Goal: Find specific page/section: Find specific page/section

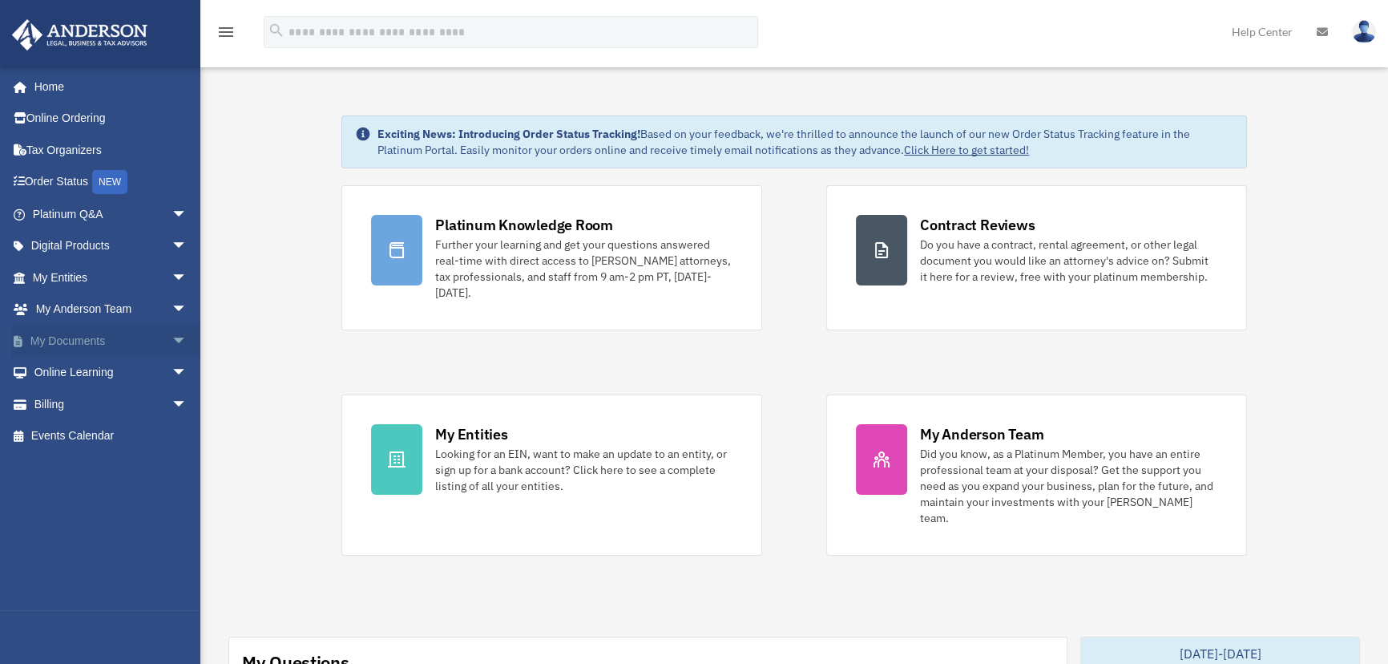
click at [152, 333] on link "My Documents arrow_drop_down" at bounding box center [111, 341] width 200 height 32
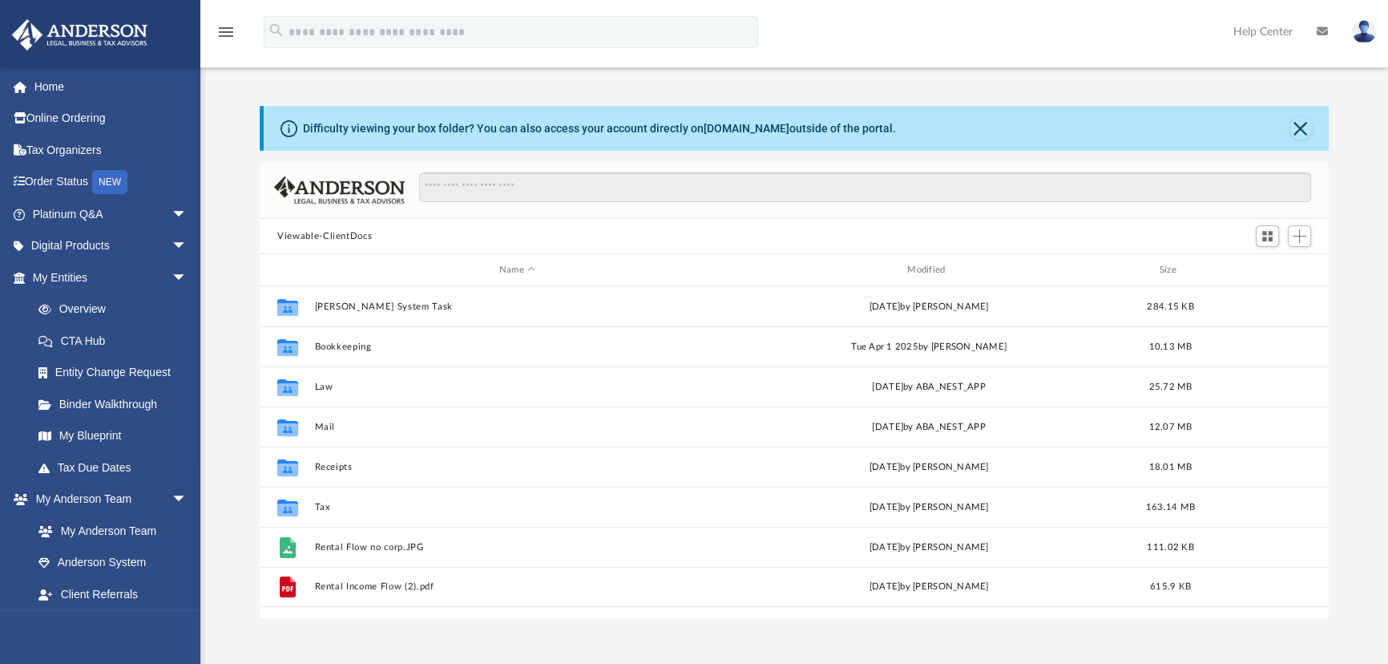
scroll to position [353, 1058]
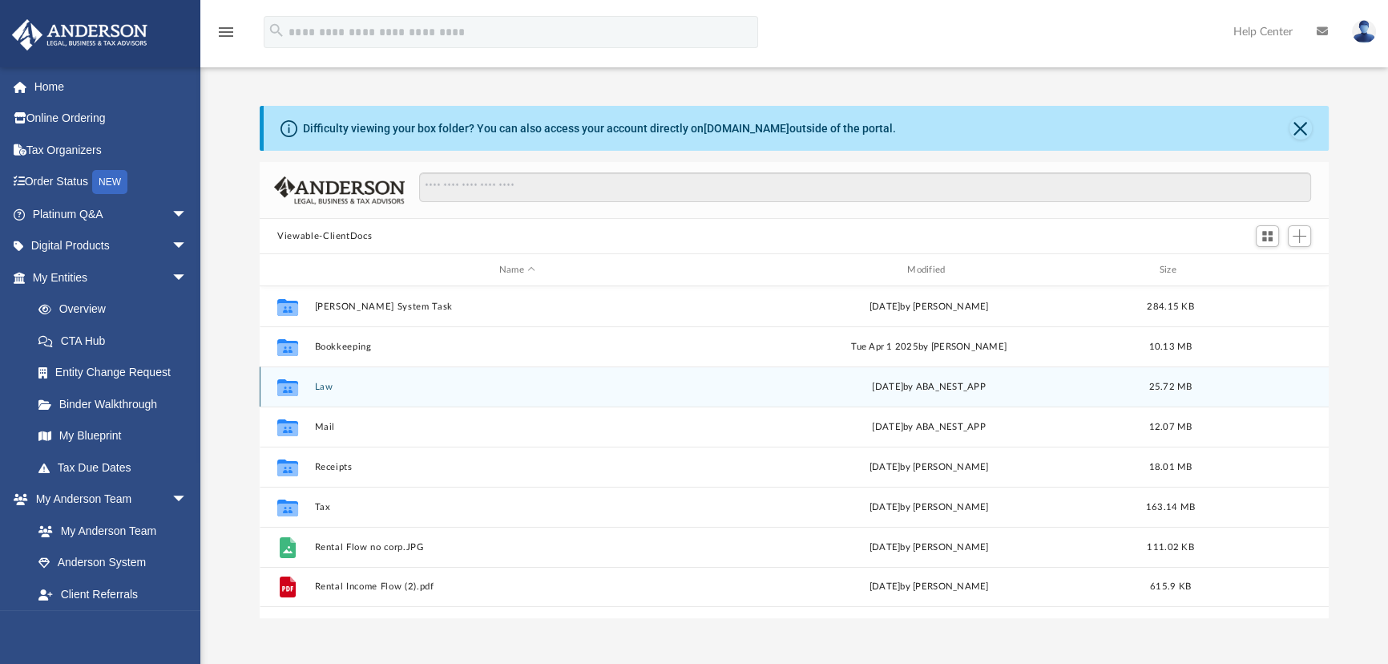
click at [321, 388] on button "Law" at bounding box center [517, 386] width 405 height 10
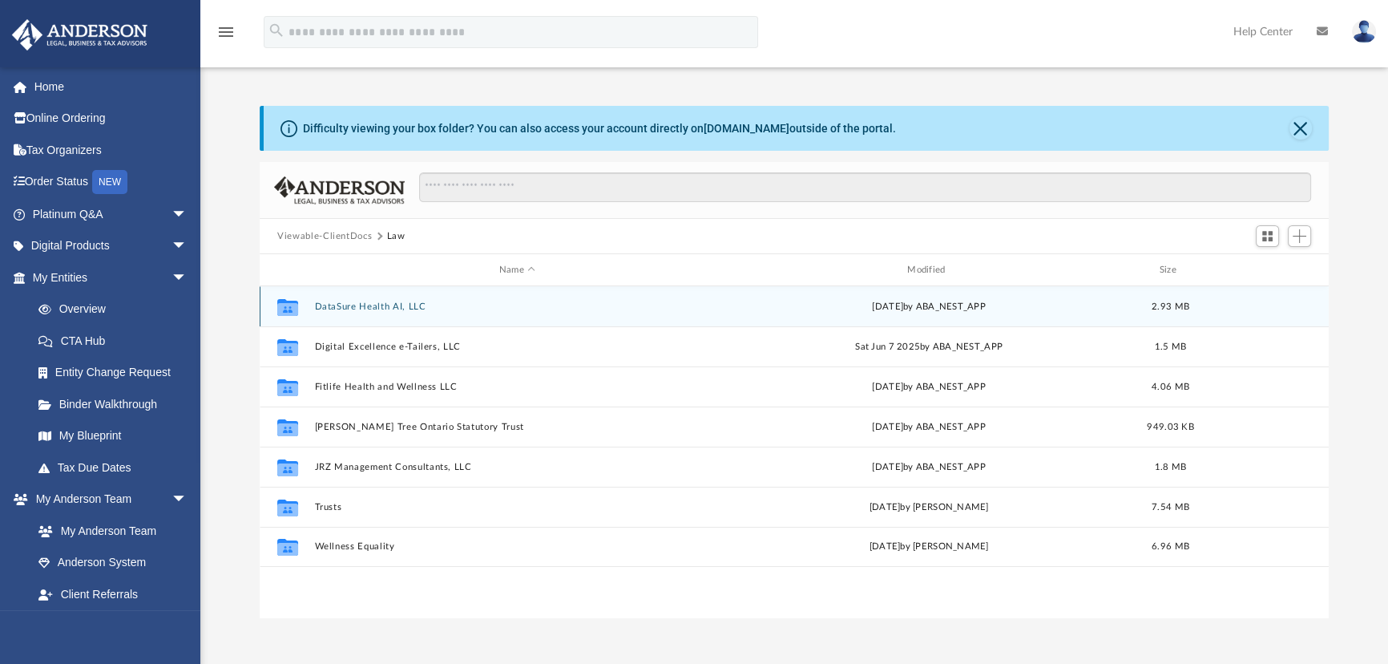
click at [384, 310] on button "DataSure Health AI, LLC" at bounding box center [517, 306] width 405 height 10
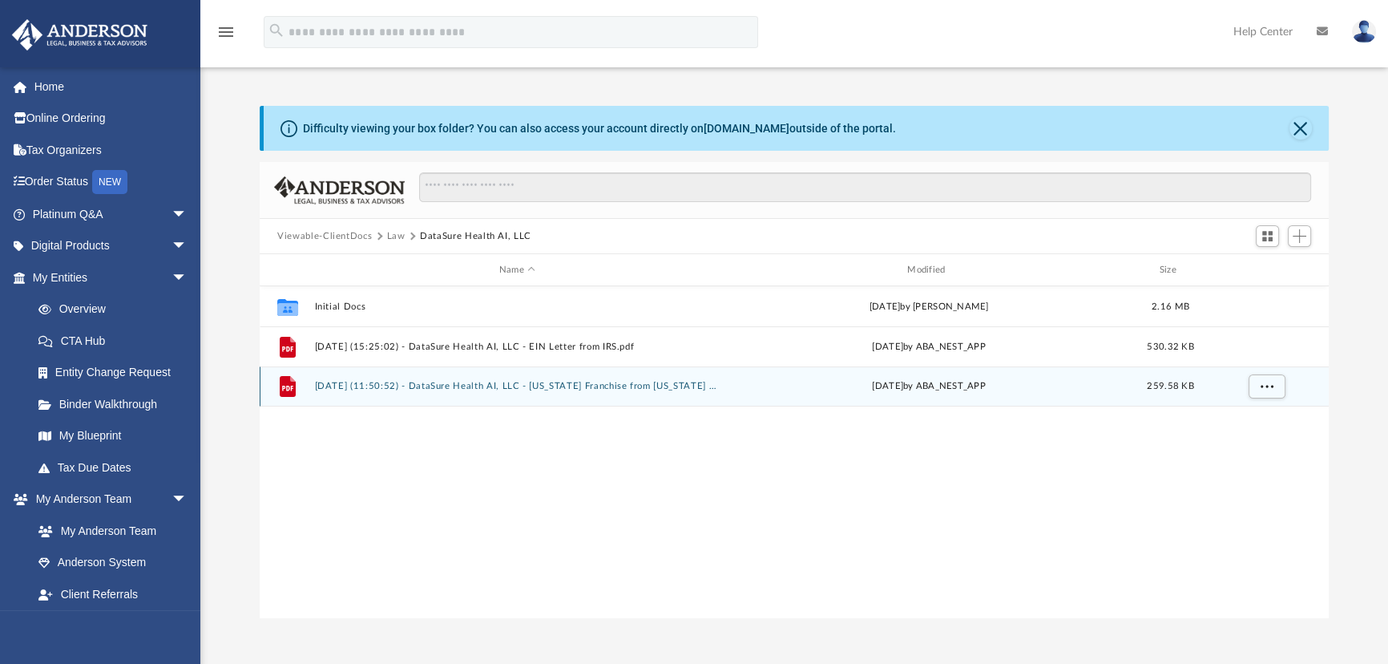
click at [552, 389] on button "[DATE] (11:50:52) - DataSure Health AI, LLC - [US_STATE] Franchise from [US_STA…" at bounding box center [517, 386] width 405 height 10
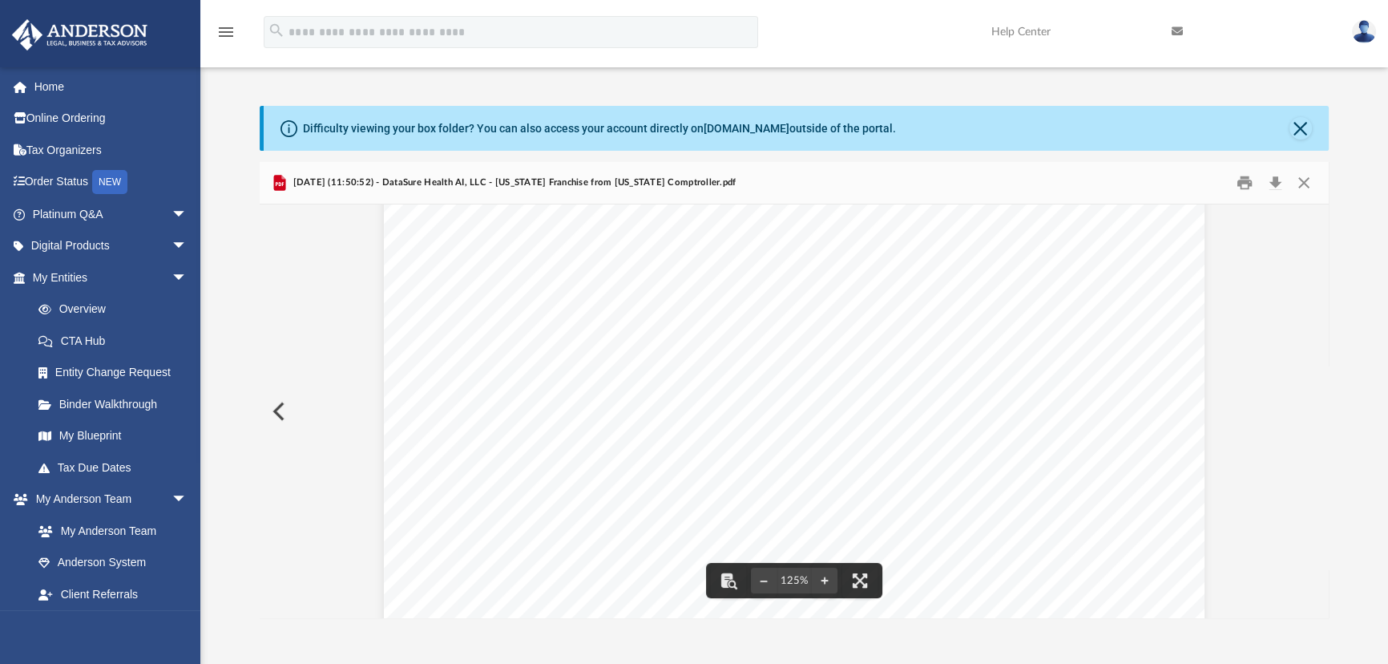
scroll to position [72, 0]
click at [289, 406] on button "Preview" at bounding box center [277, 411] width 35 height 45
drag, startPoint x: 899, startPoint y: 505, endPoint x: 1011, endPoint y: 506, distance: 111.4
click at [1011, 506] on div "Page 3" at bounding box center [794, 79] width 822 height 1055
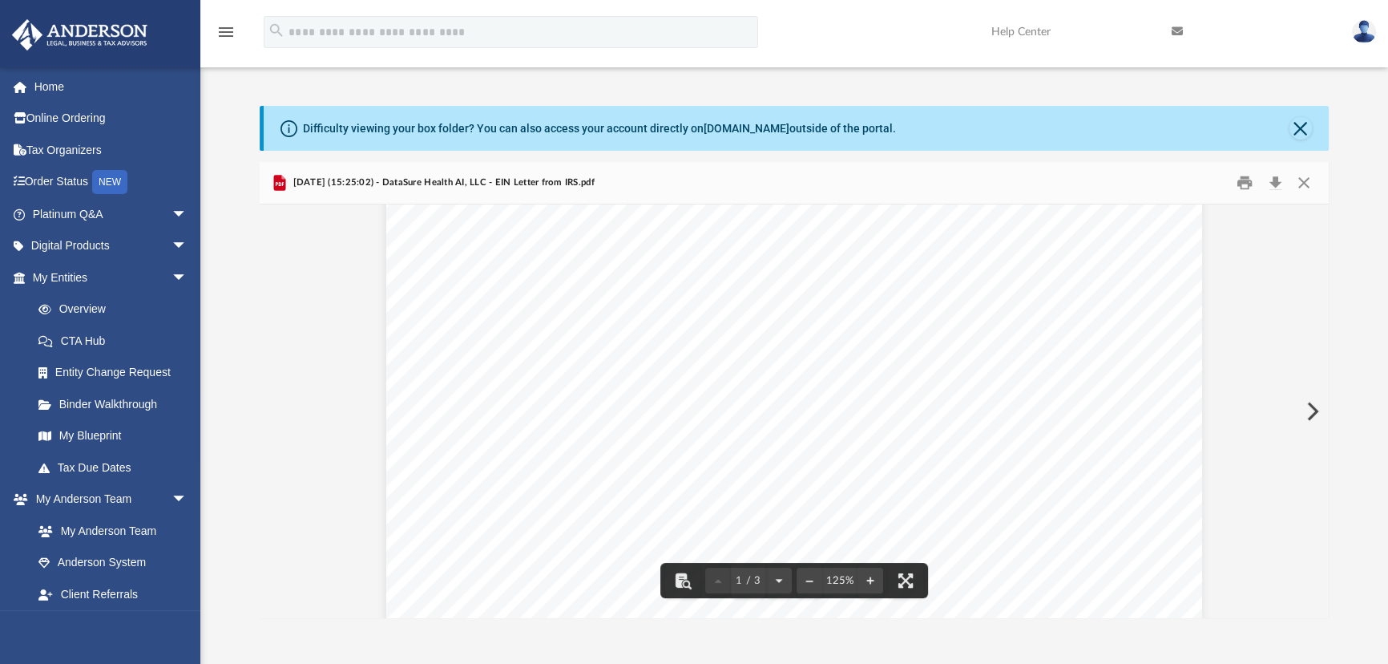
scroll to position [218, 0]
